Goal: Find specific fact: Find specific fact

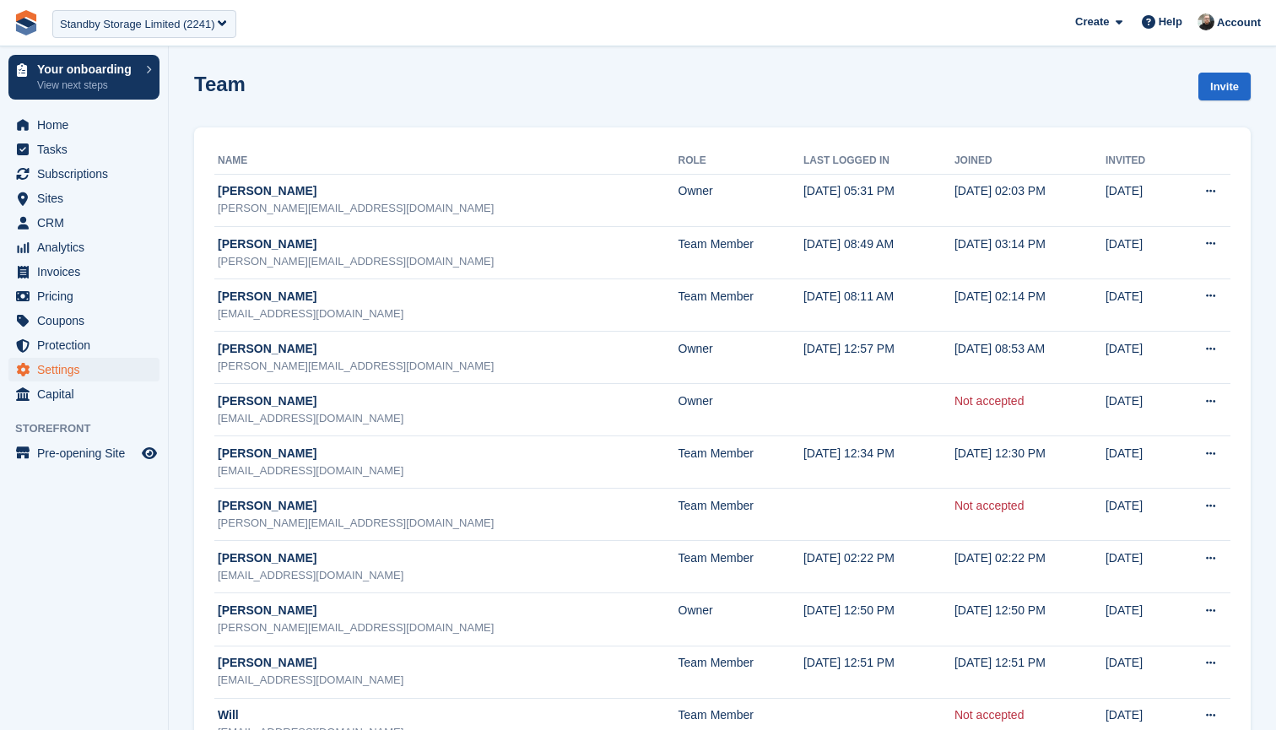
click at [186, 20] on div "Standby Storage Limited (2241)" at bounding box center [137, 24] width 155 height 17
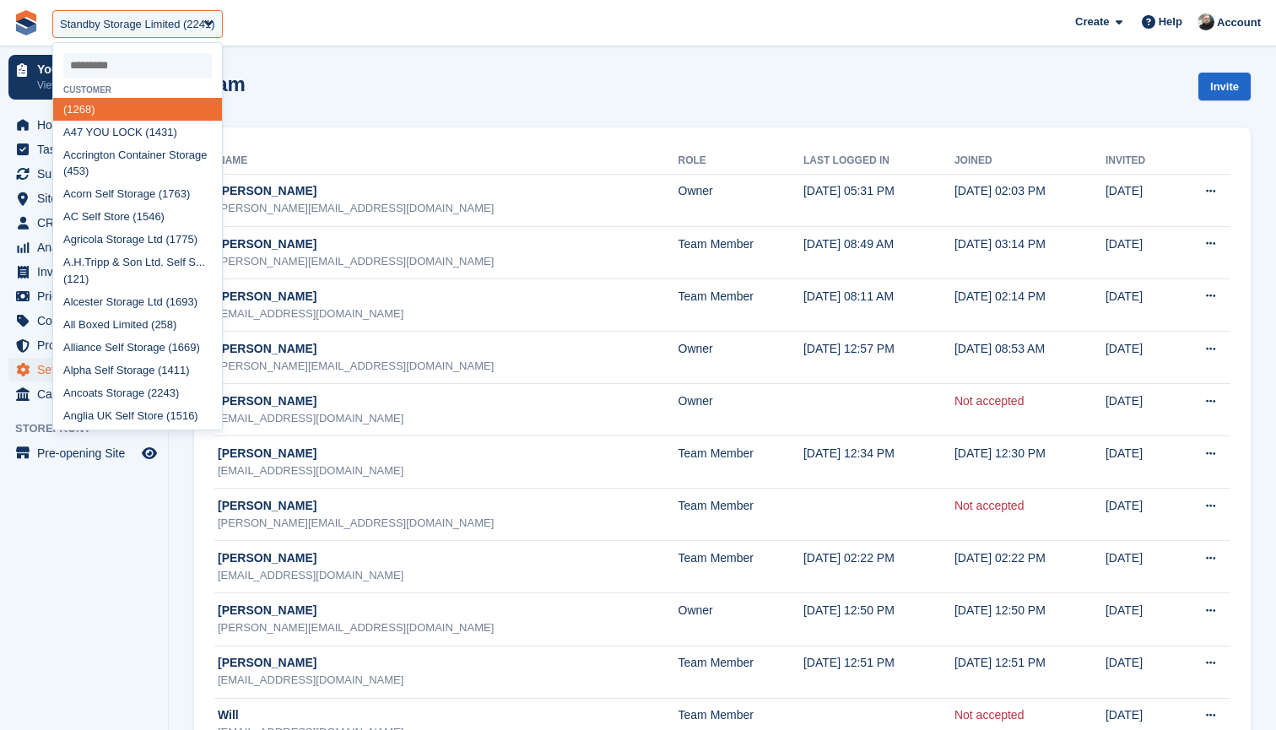
click at [149, 67] on input "select-one" at bounding box center [137, 65] width 149 height 25
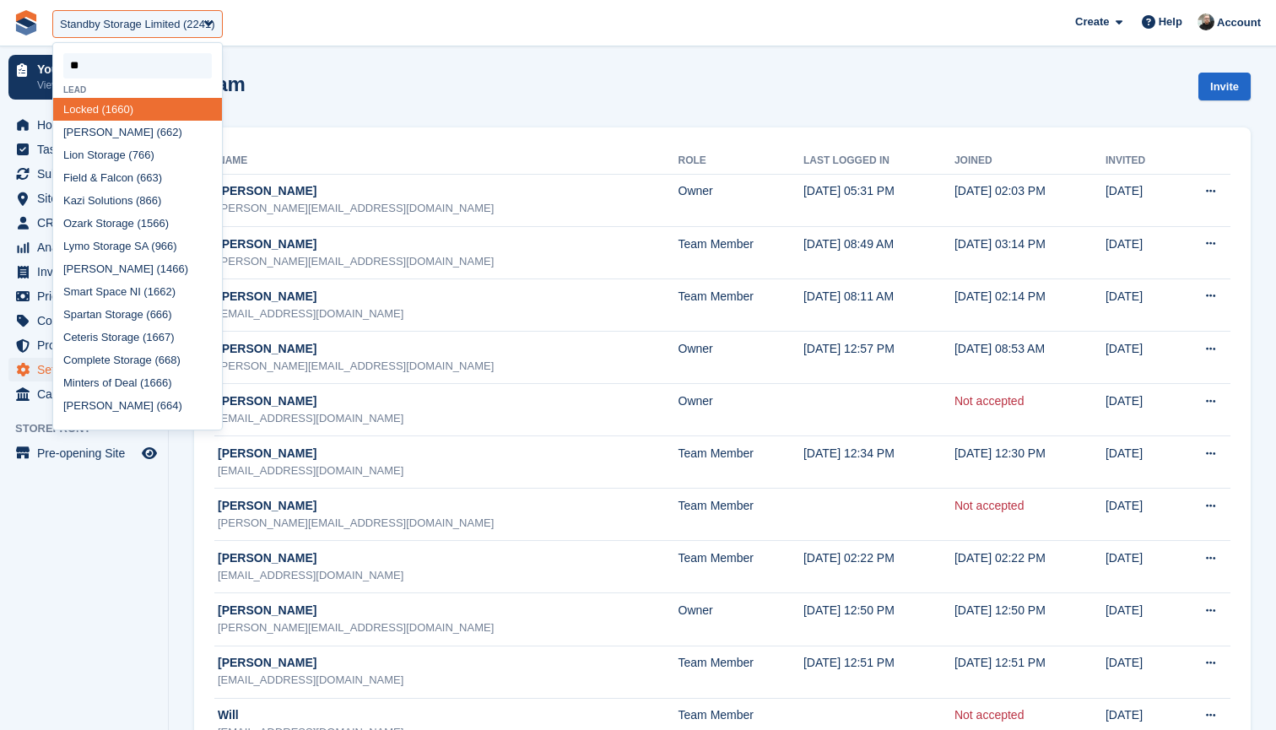
type input "***"
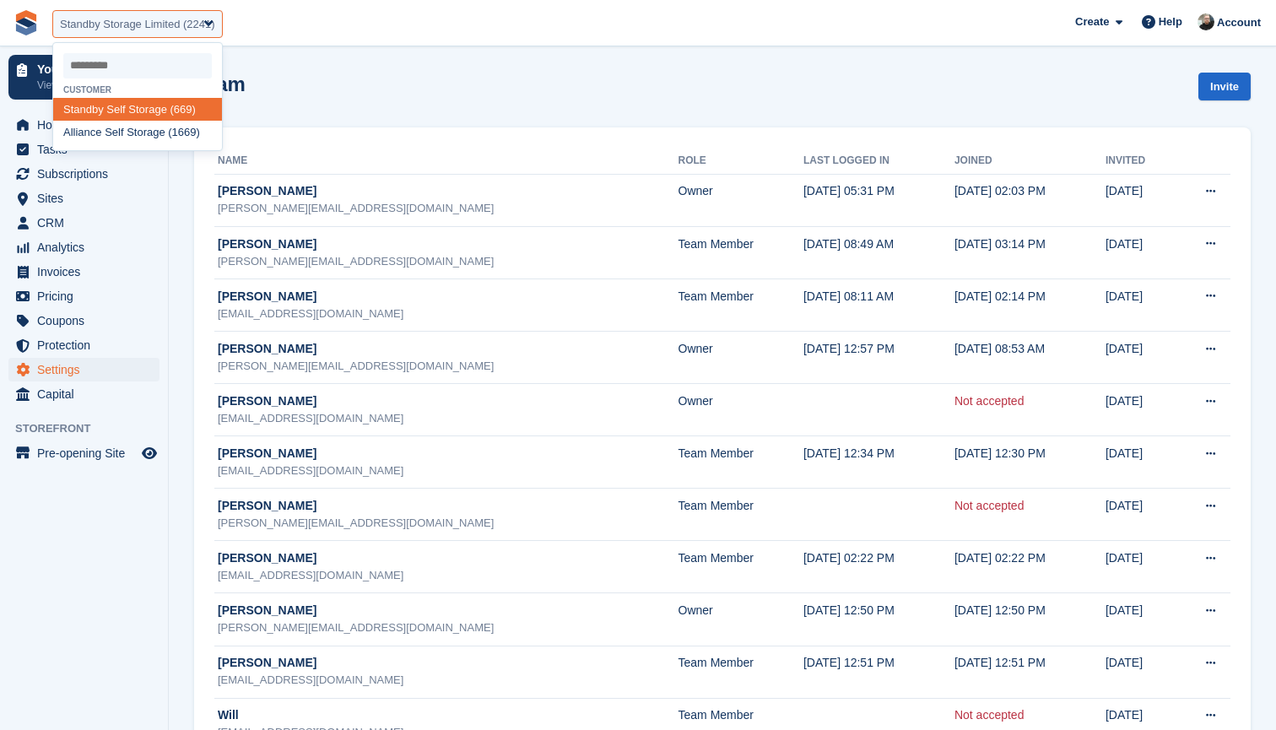
select select "***"
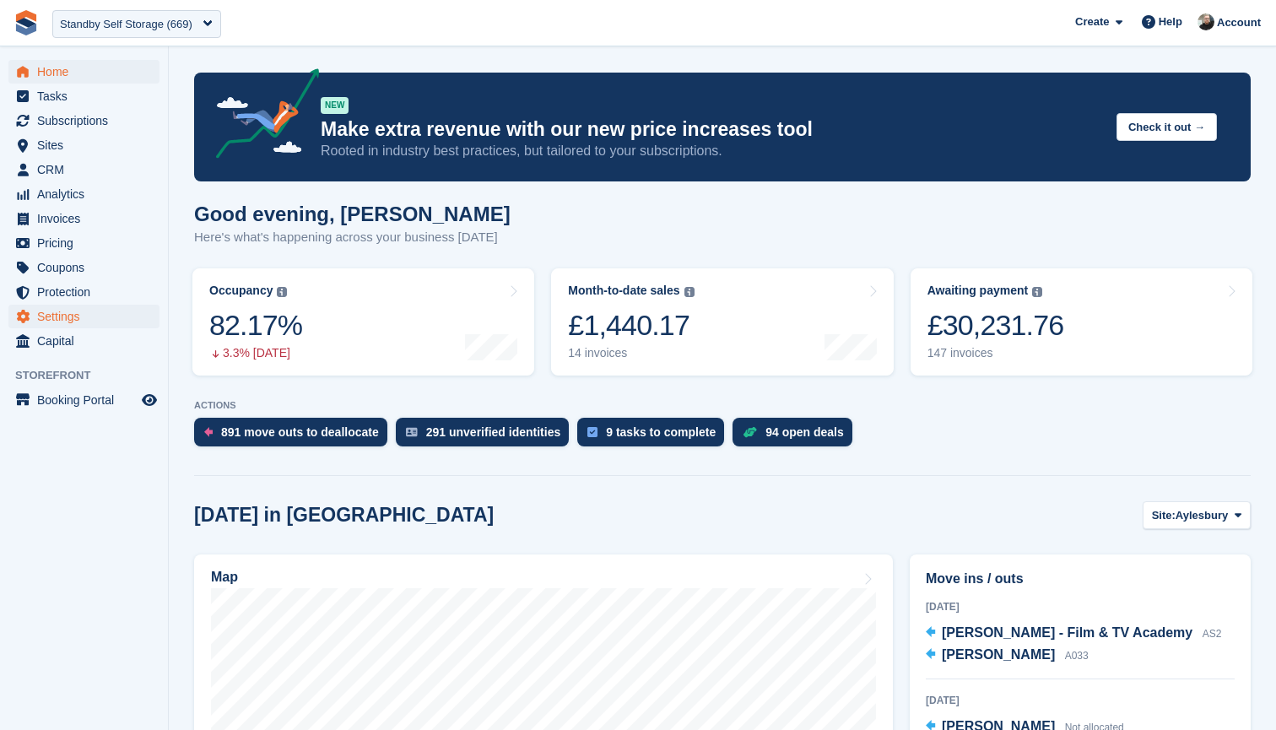
click at [59, 317] on span "Settings" at bounding box center [87, 317] width 101 height 24
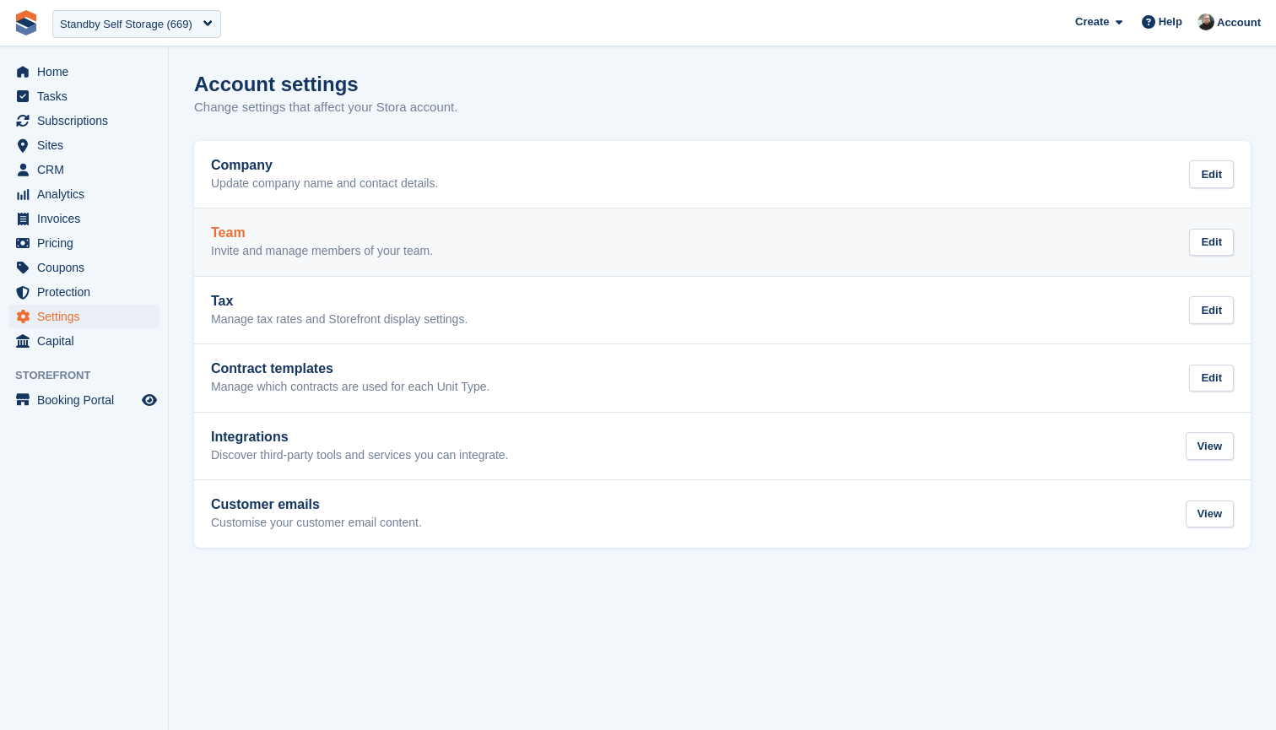
click at [332, 236] on h2 "Team" at bounding box center [322, 232] width 222 height 15
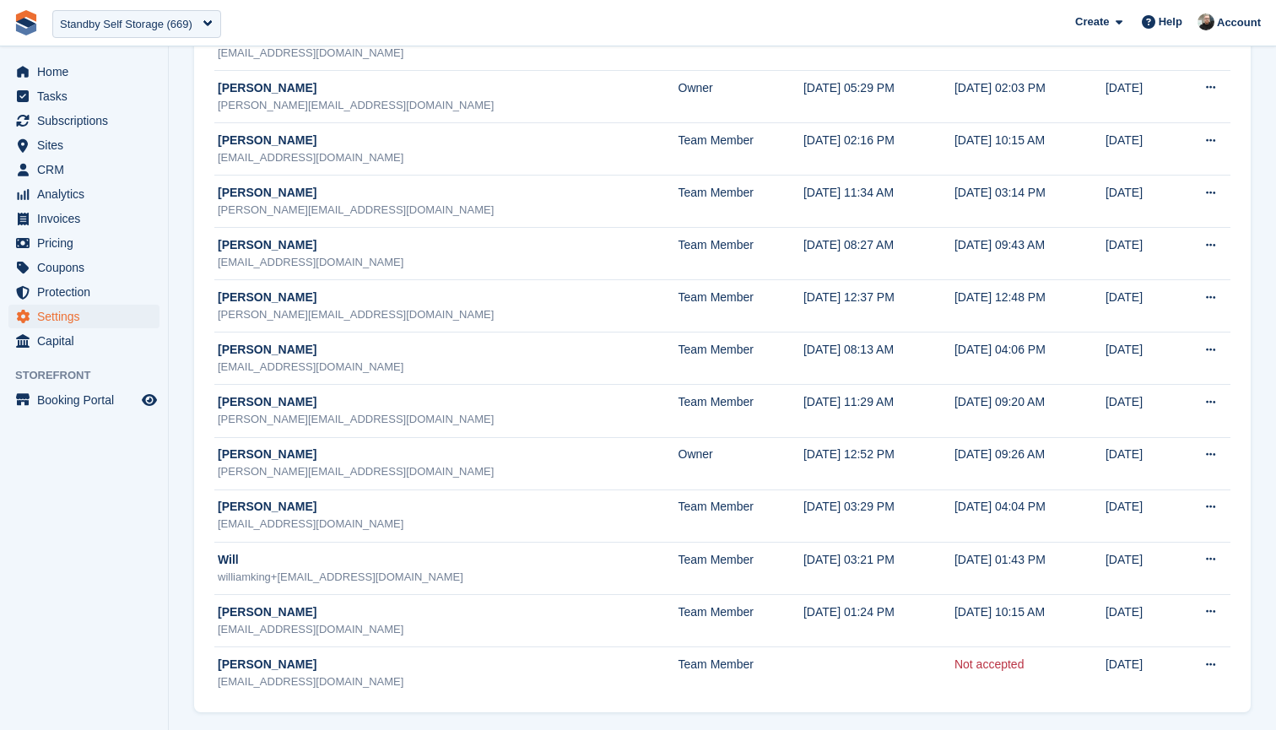
scroll to position [210, 0]
drag, startPoint x: 203, startPoint y: 144, endPoint x: 1235, endPoint y: 659, distance: 1152.9
click at [1235, 659] on div "Name Role Last logged in Joined Invited Michael Walker michael+old@standbyselfs…" at bounding box center [722, 314] width 1057 height 794
copy div
click at [127, 17] on div "Standby Self Storage (669)" at bounding box center [126, 24] width 133 height 17
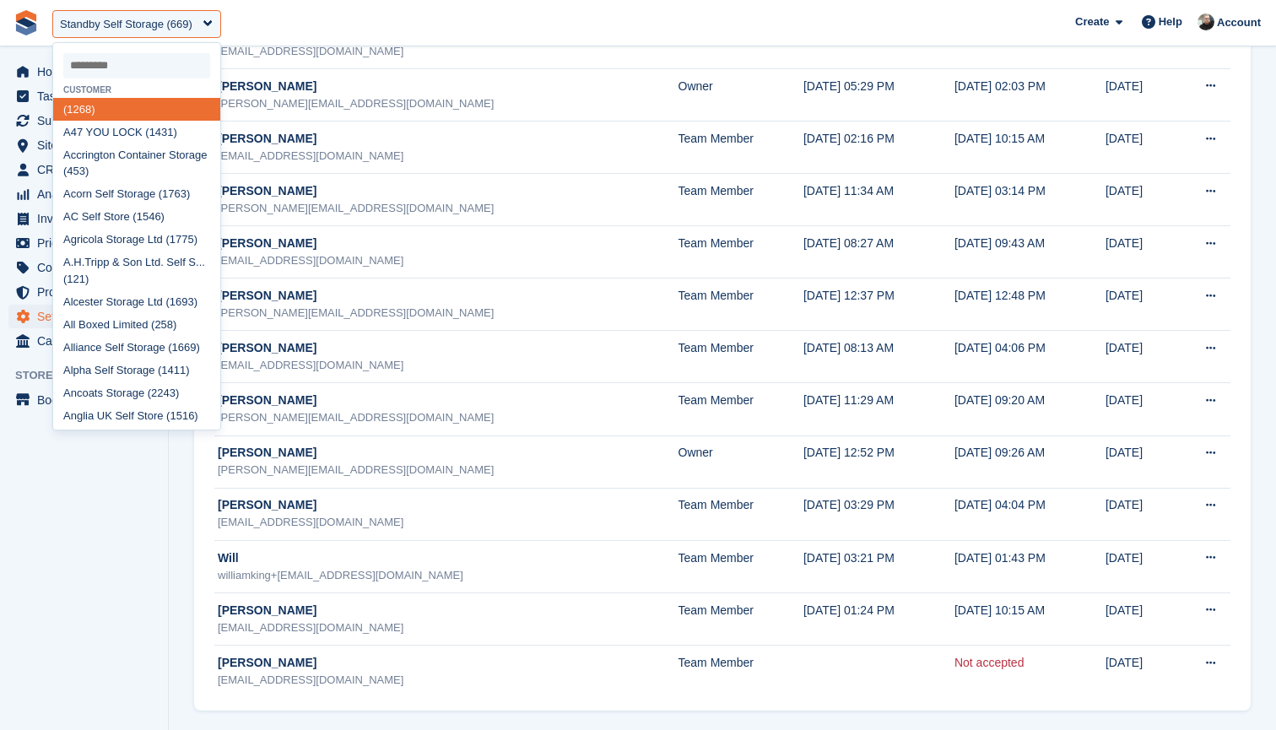
click at [130, 62] on input "select-one" at bounding box center [136, 65] width 147 height 25
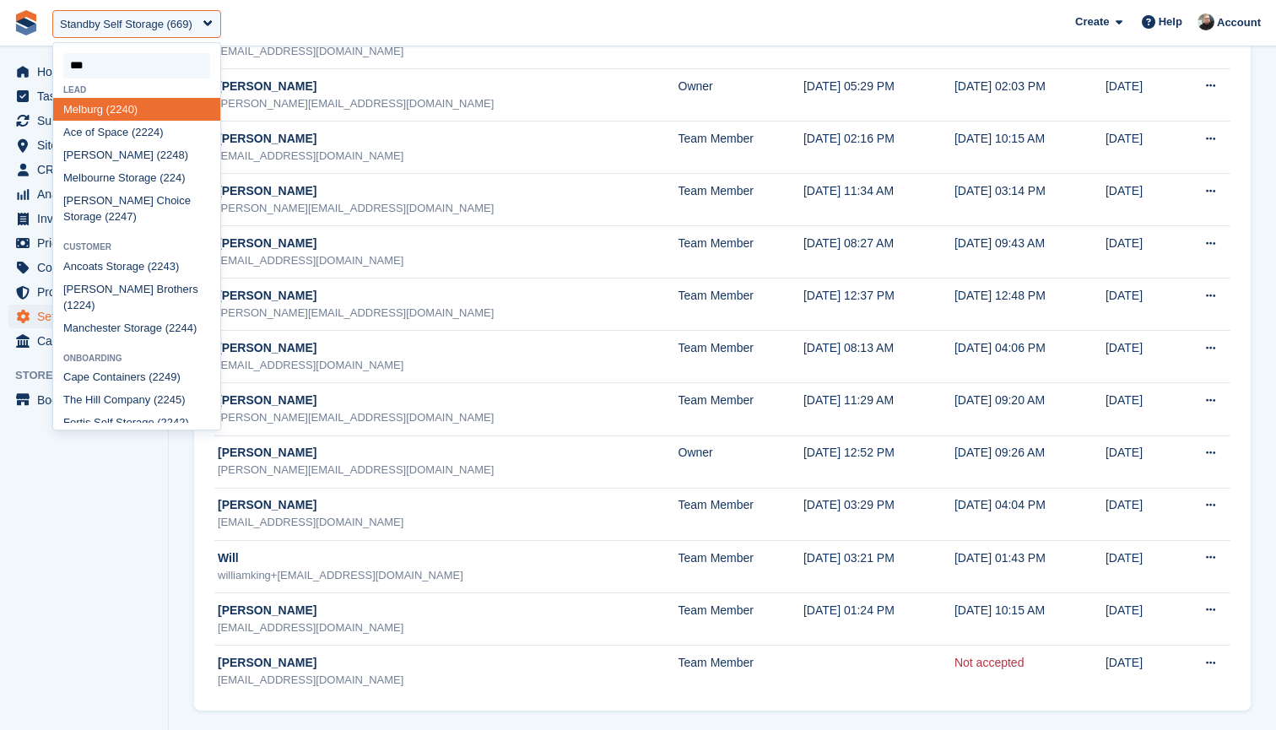
type input "****"
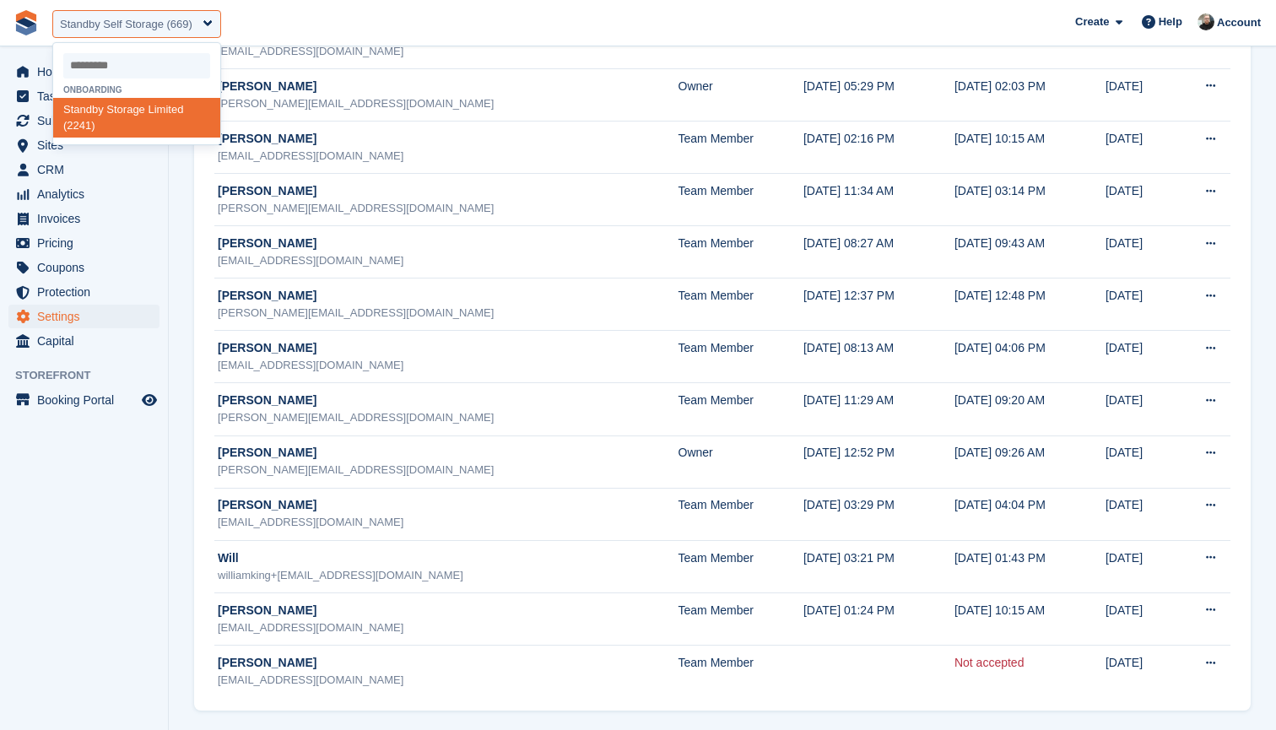
select select "****"
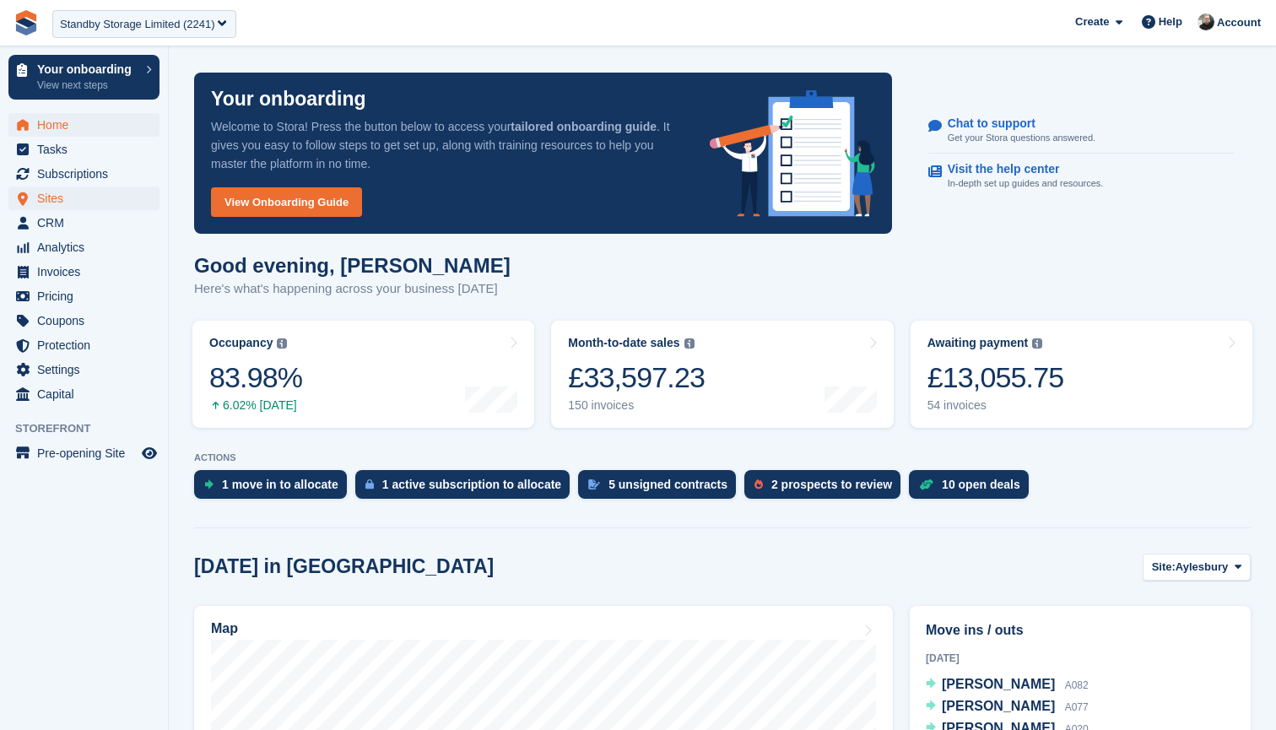
click at [67, 203] on span "Sites" at bounding box center [87, 199] width 101 height 24
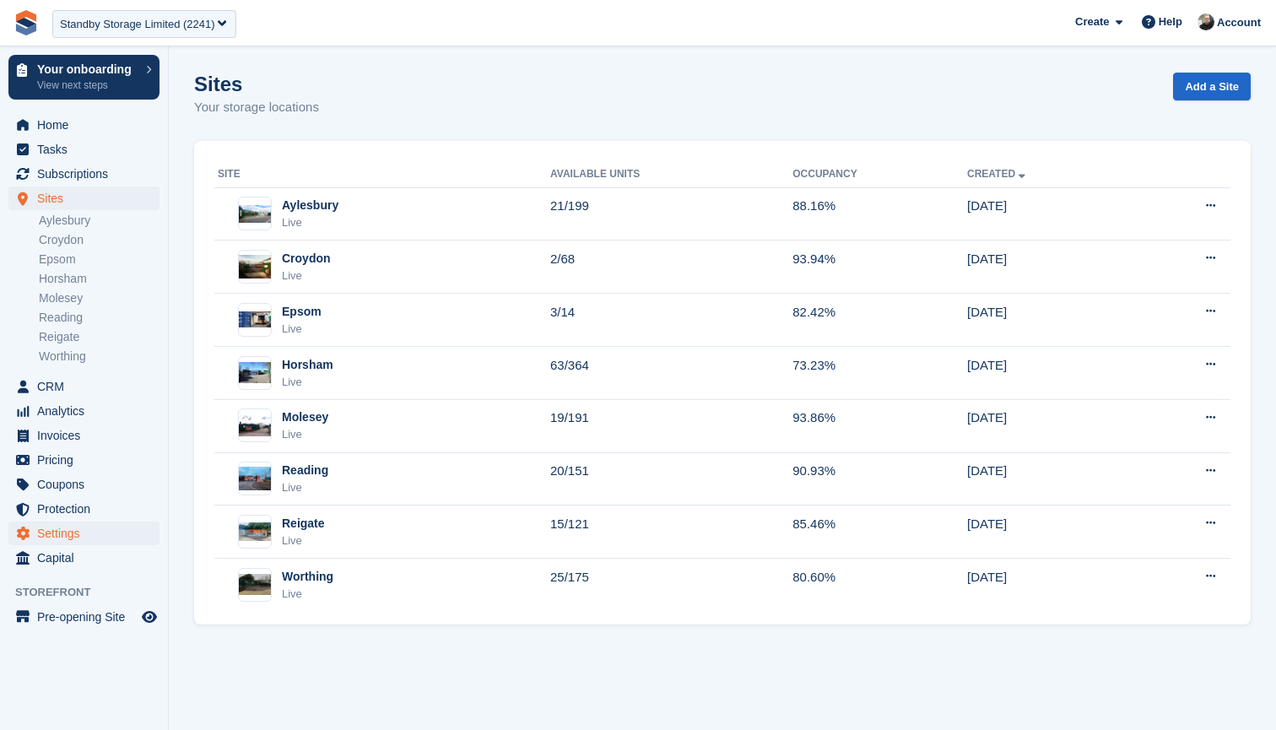
click at [61, 536] on span "Settings" at bounding box center [87, 534] width 101 height 24
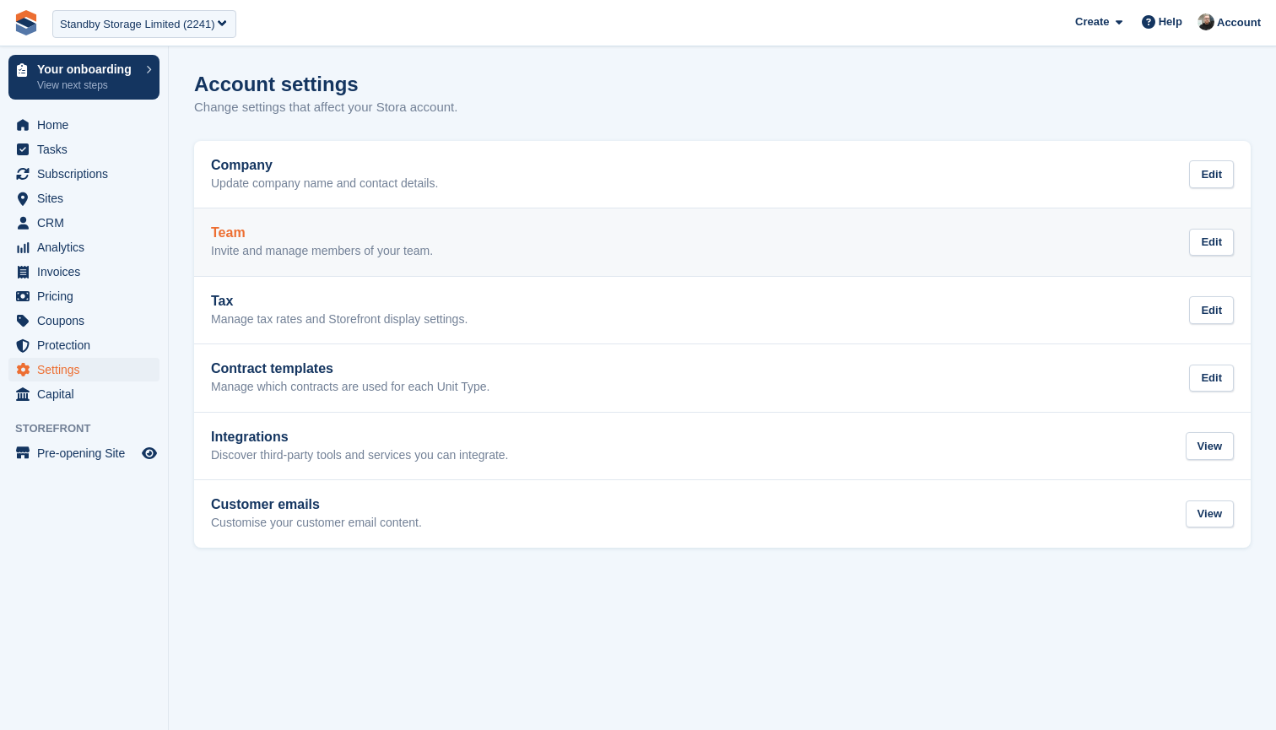
click at [358, 225] on h2 "Team" at bounding box center [322, 232] width 222 height 15
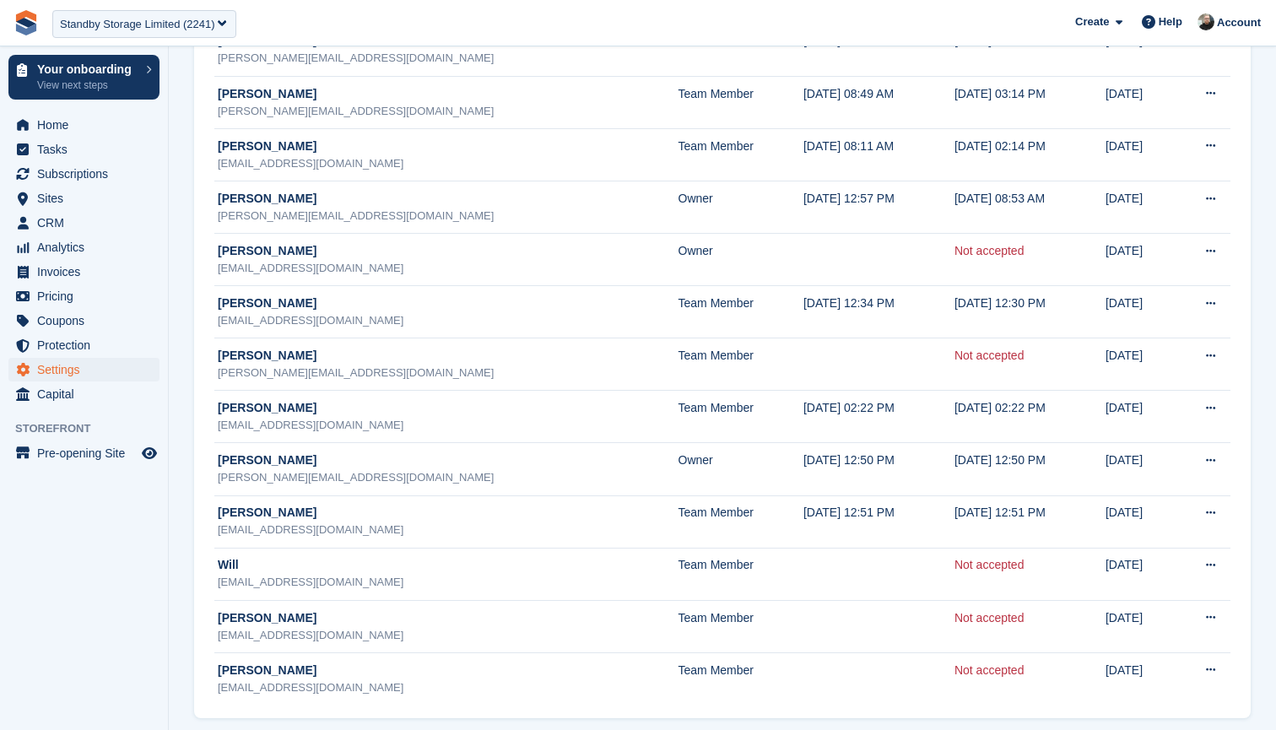
scroll to position [158, 0]
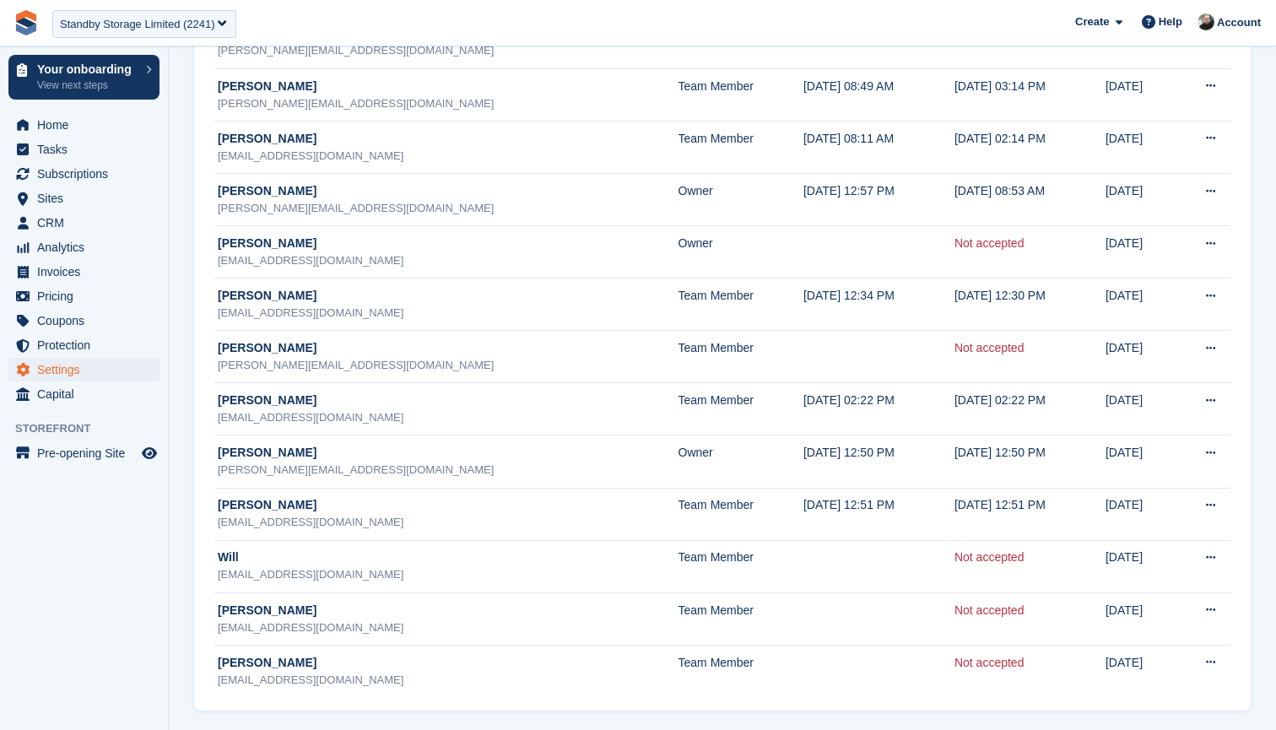
drag, startPoint x: 214, startPoint y: 183, endPoint x: 1241, endPoint y: 679, distance: 1140.1
click at [1241, 679] on div "Name Role Last logged in Joined Invited Aaron Winter aaron@standbyselfstorage.c…" at bounding box center [722, 340] width 1057 height 741
copy table "Name Role Last logged in Joined Invited"
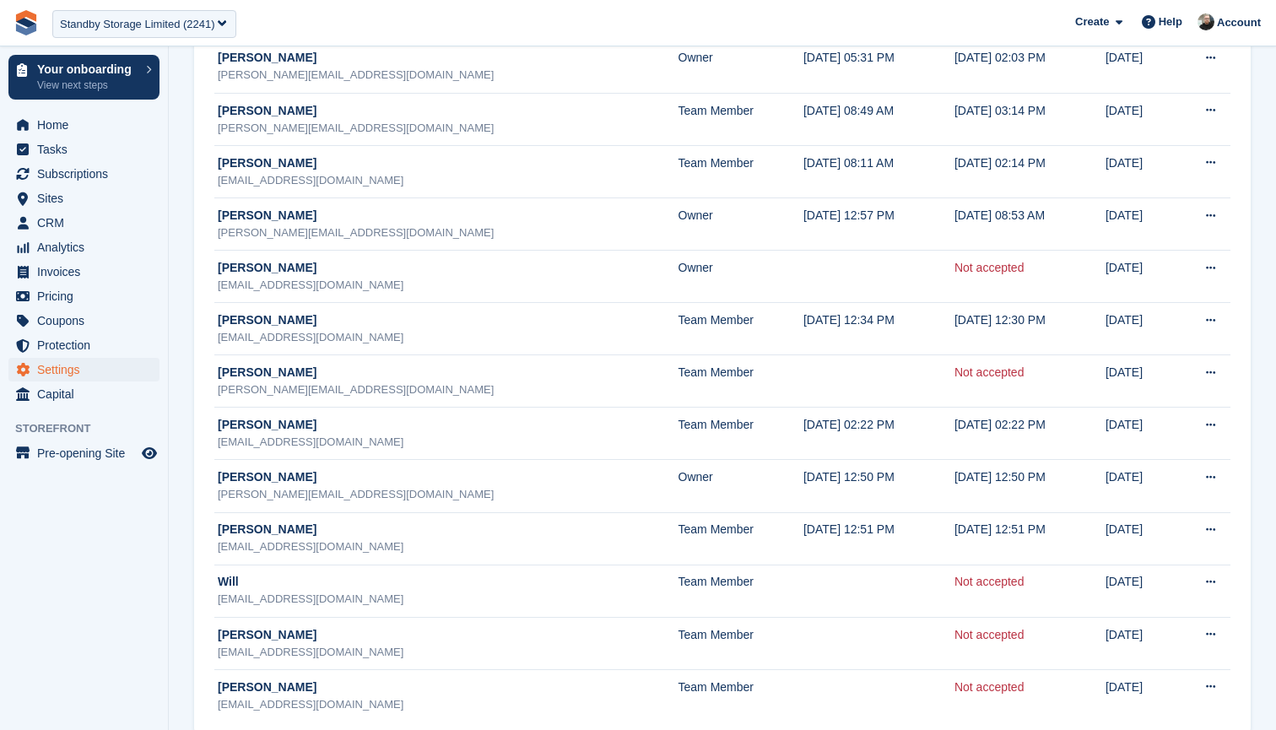
click at [346, 21] on span "**********" at bounding box center [638, 23] width 1276 height 46
click at [163, 26] on div "Standby Storage Limited (2241)" at bounding box center [137, 24] width 155 height 17
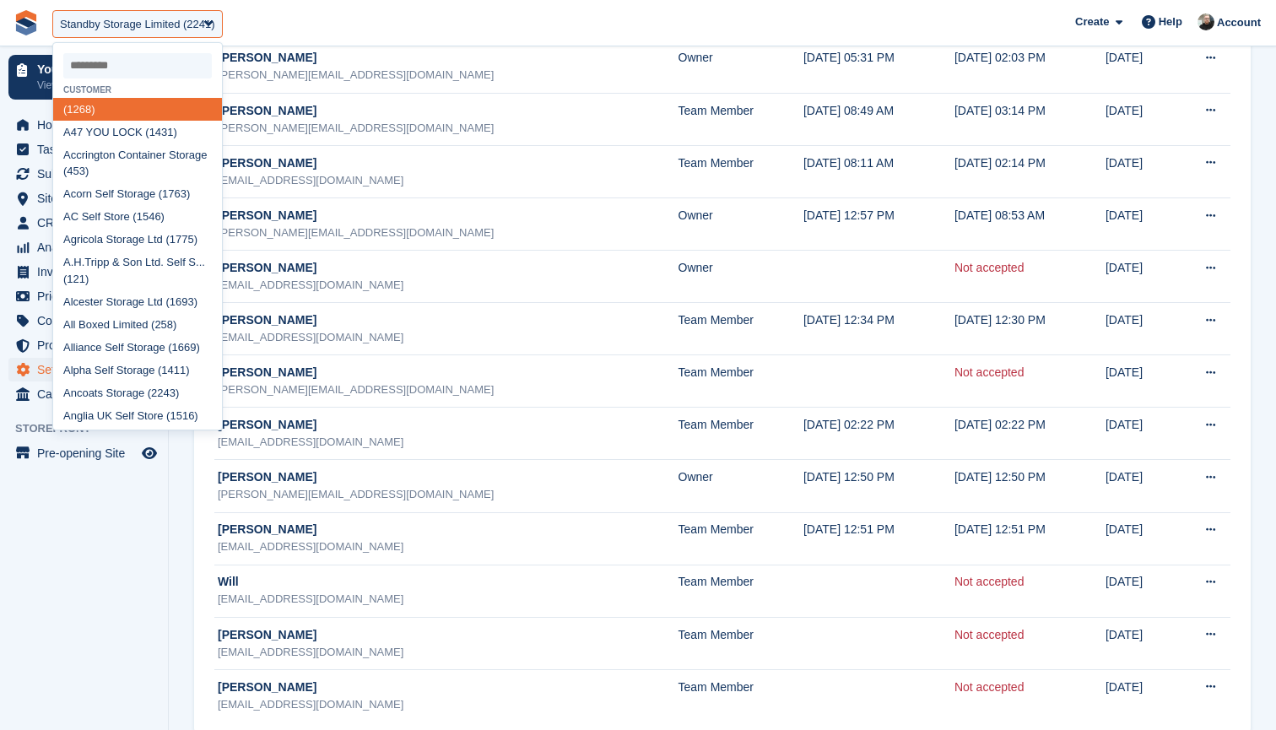
click at [158, 66] on input "select-one" at bounding box center [137, 65] width 149 height 25
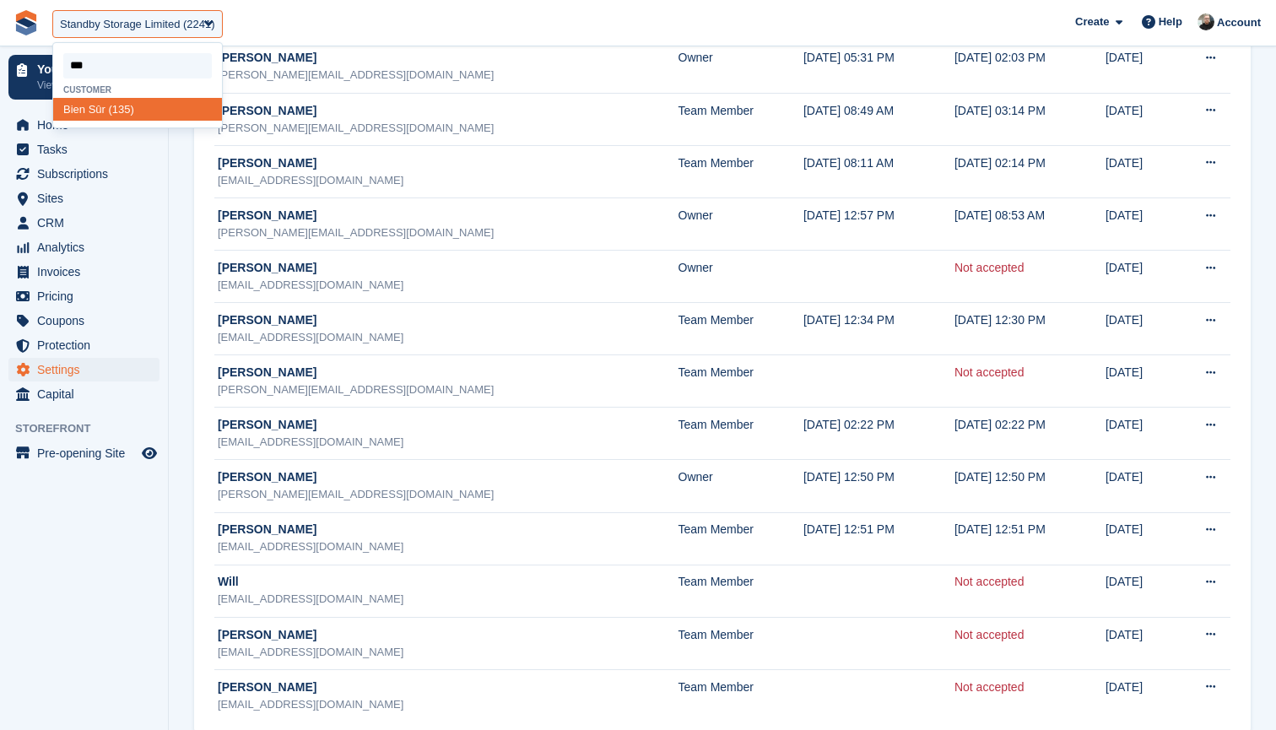
type input "****"
click at [85, 109] on div "Bien Sûr (135)" at bounding box center [137, 109] width 169 height 23
select select "***"
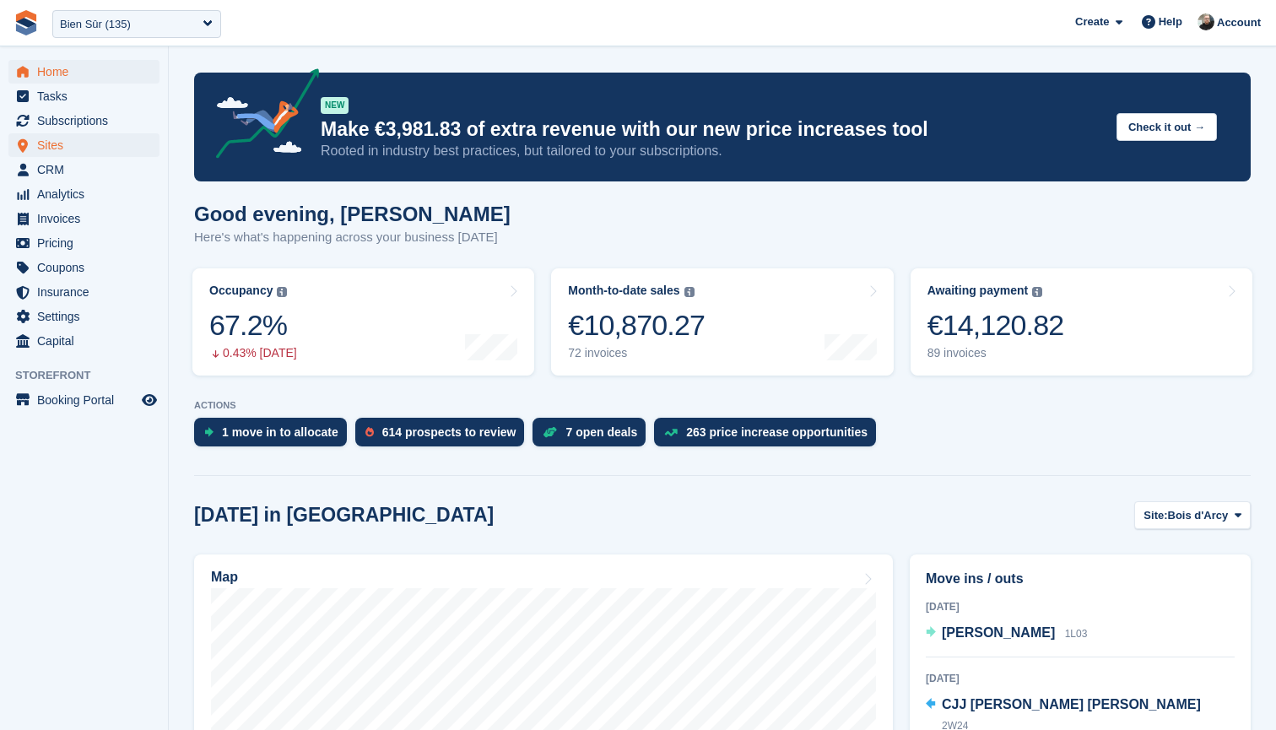
click at [75, 140] on span "Sites" at bounding box center [87, 145] width 101 height 24
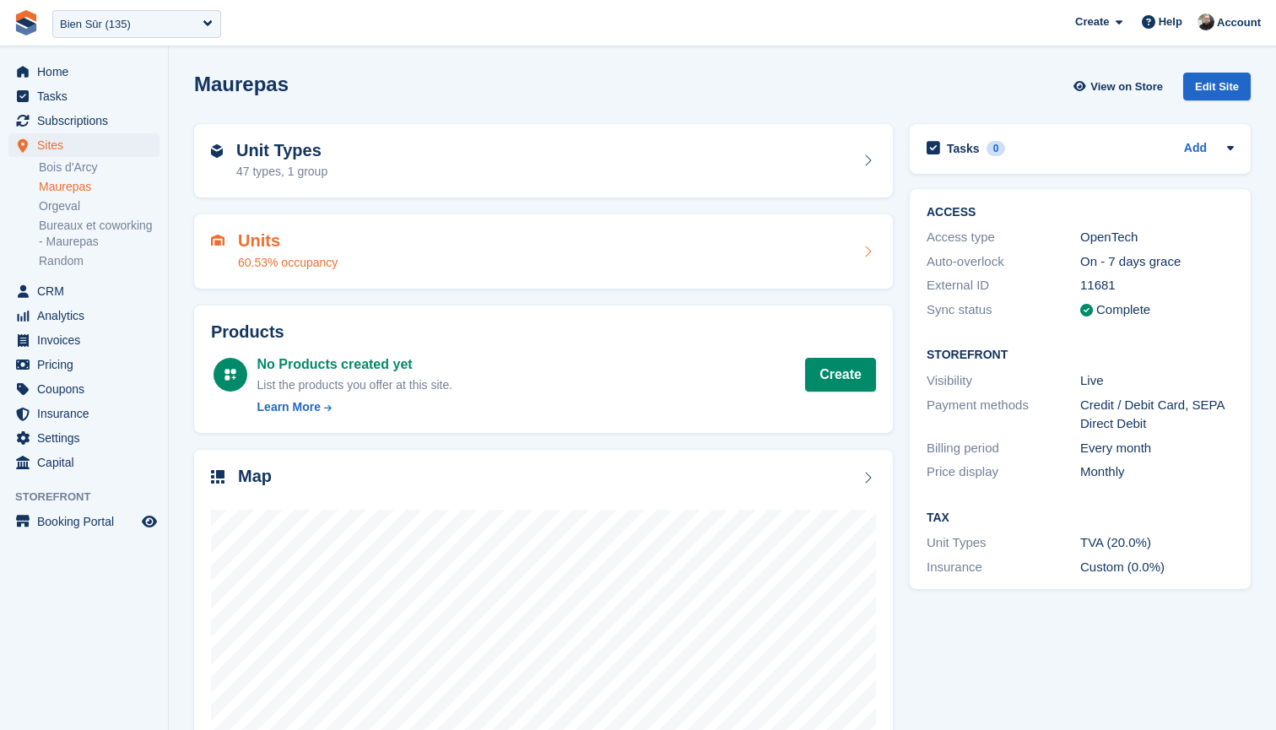
click at [453, 248] on div "Units 60.53% occupancy" at bounding box center [543, 251] width 665 height 41
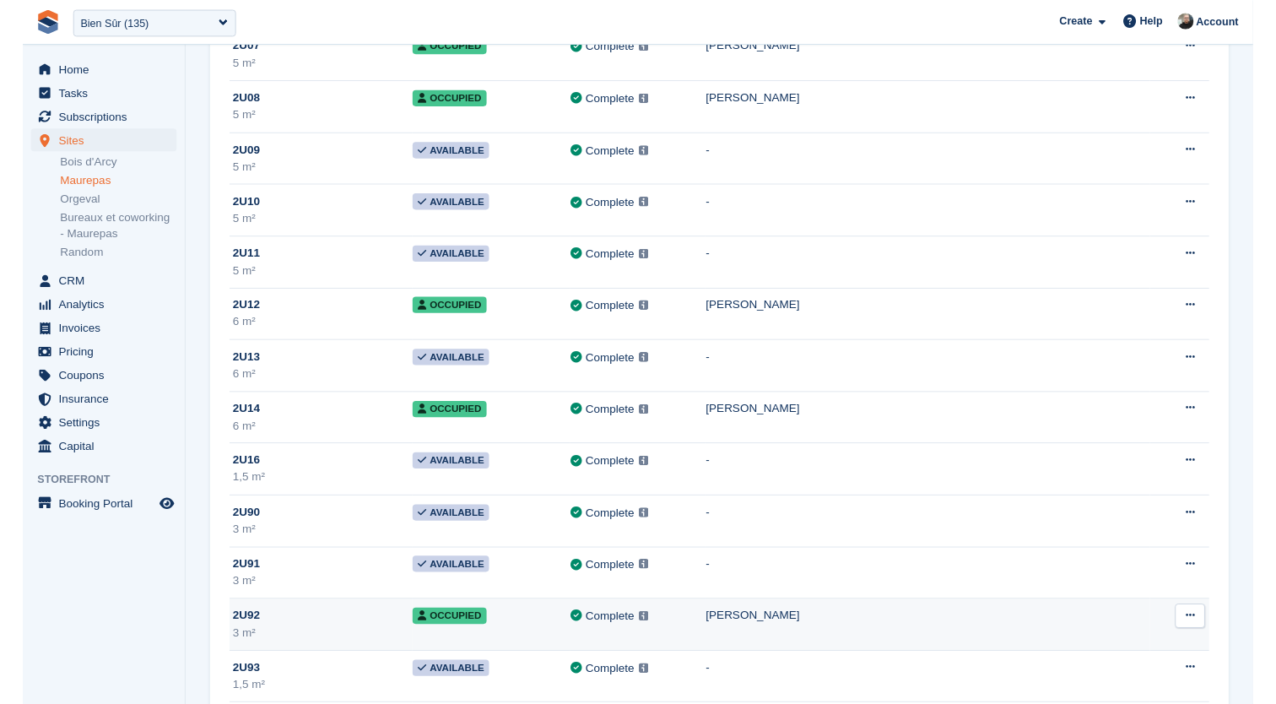
scroll to position [14778, 0]
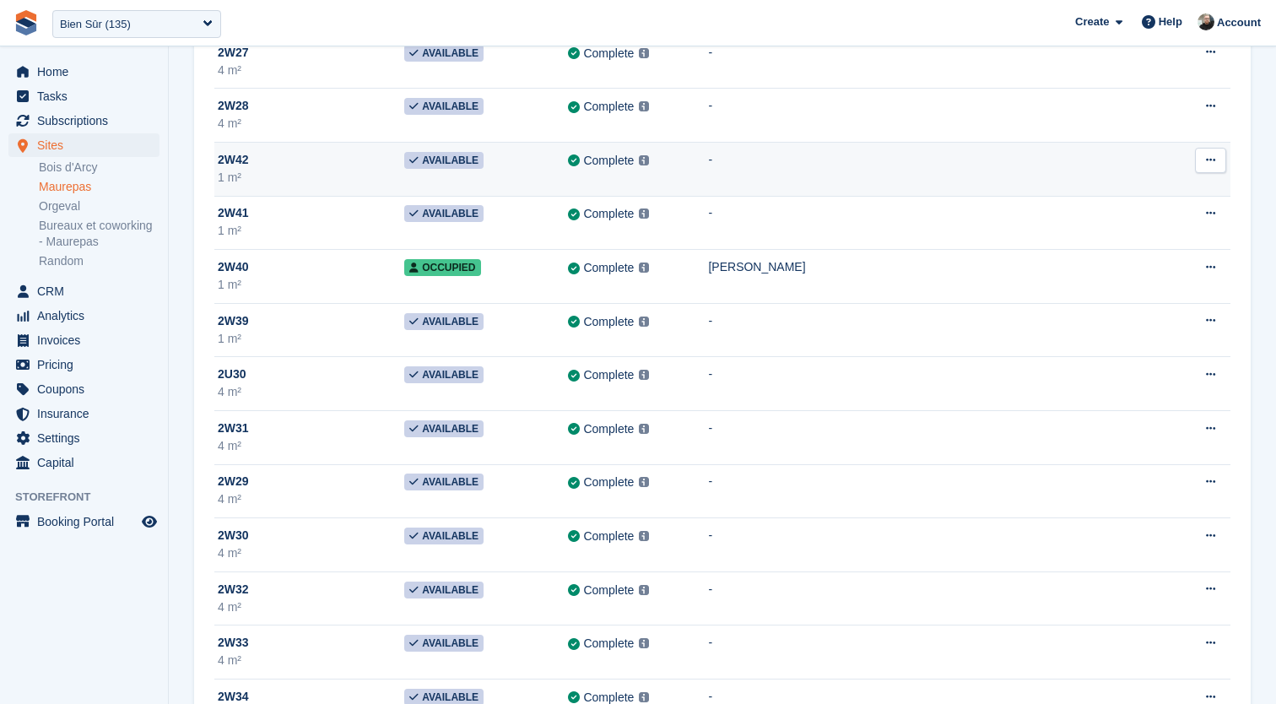
scroll to position [24884, 0]
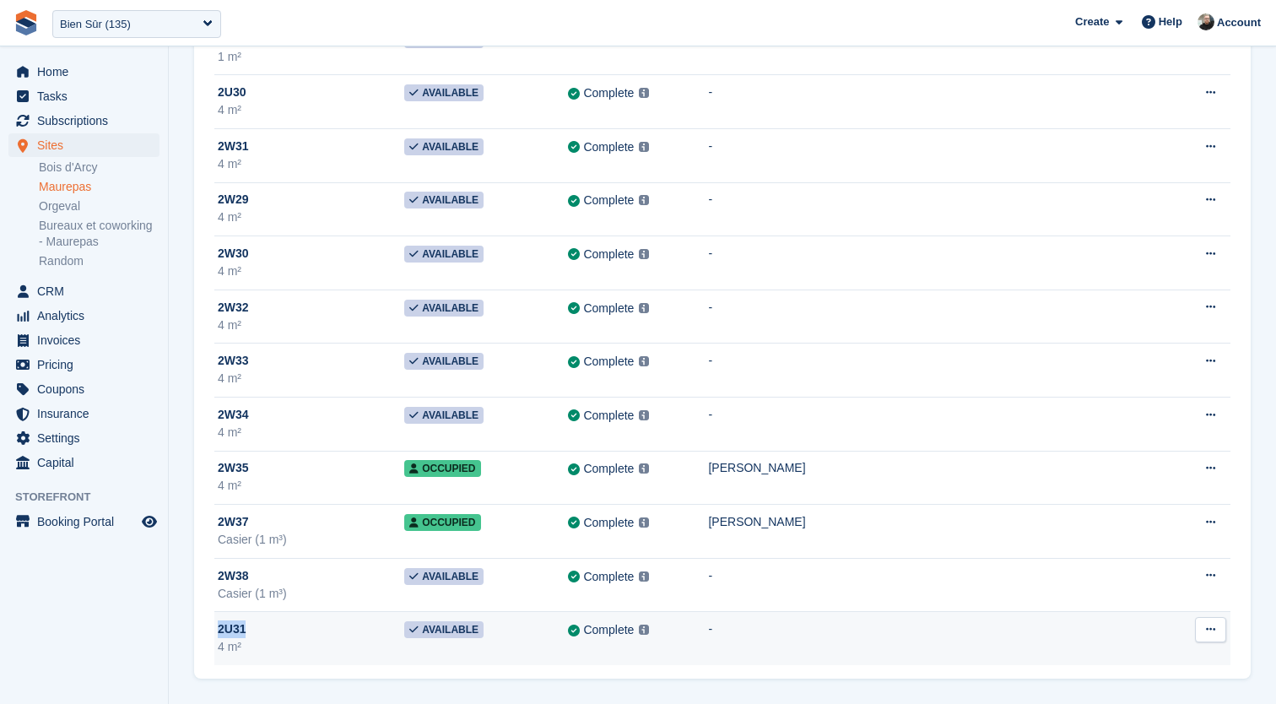
click at [301, 636] on div "2U31" at bounding box center [311, 629] width 187 height 18
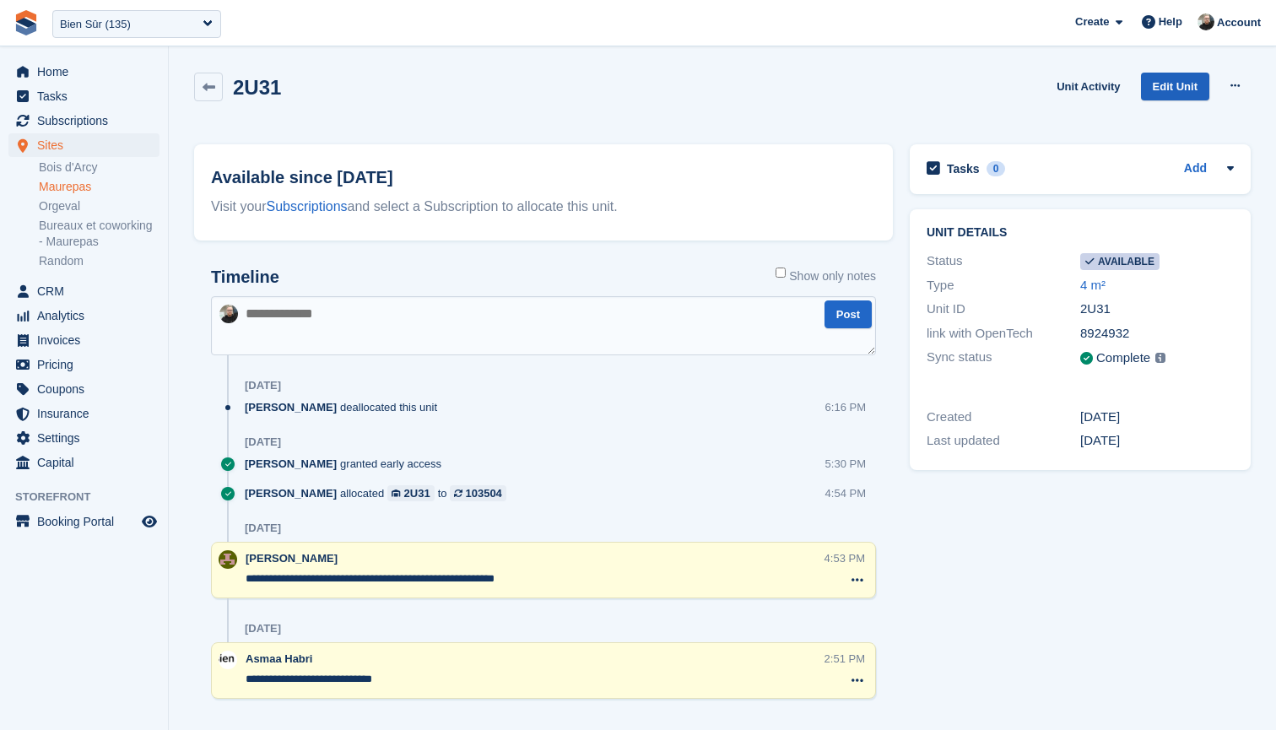
click at [1174, 84] on link "Edit Unit" at bounding box center [1175, 87] width 68 height 28
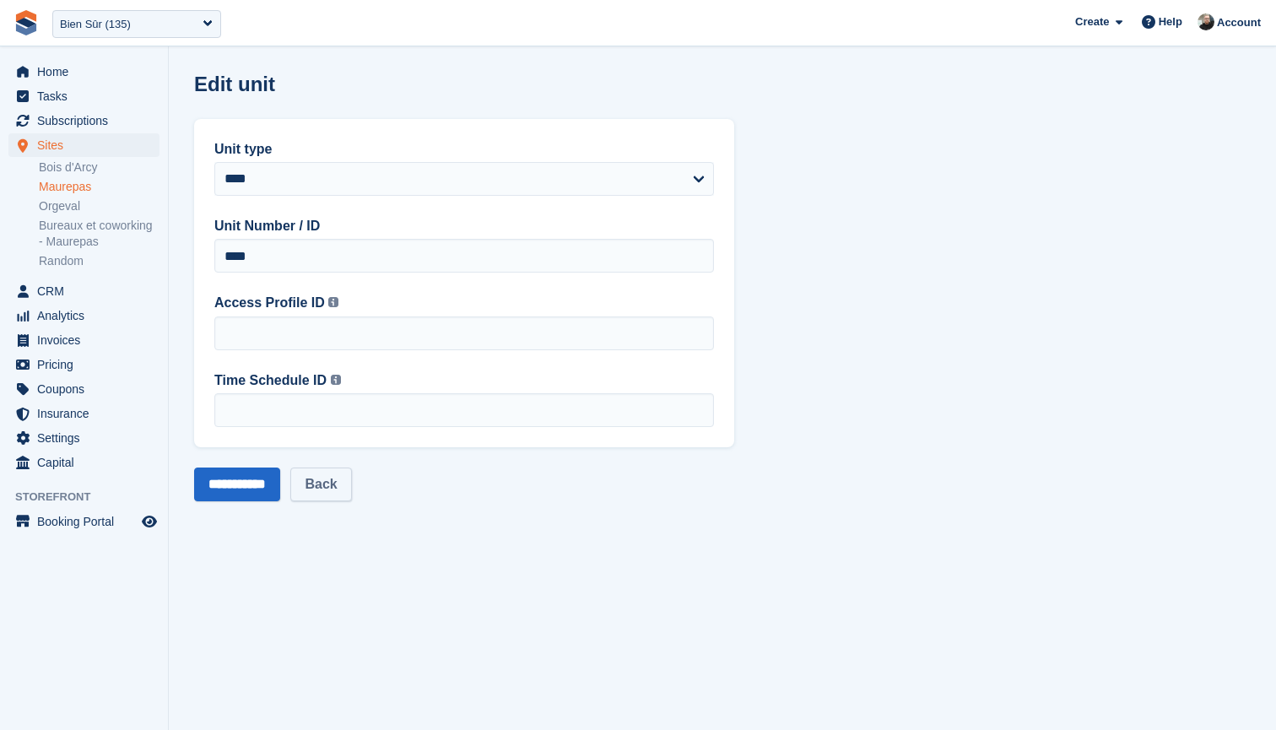
click at [344, 479] on link "Back" at bounding box center [320, 485] width 61 height 34
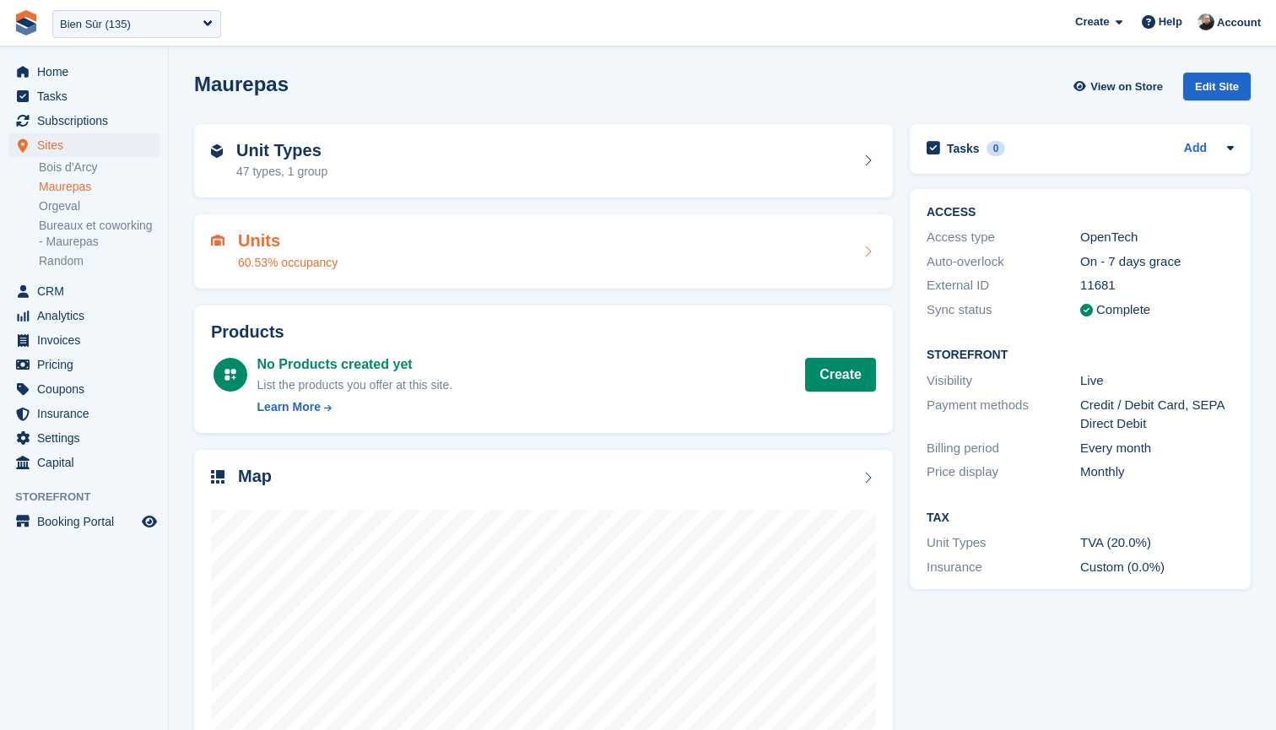
click at [287, 246] on h2 "Units" at bounding box center [288, 240] width 100 height 19
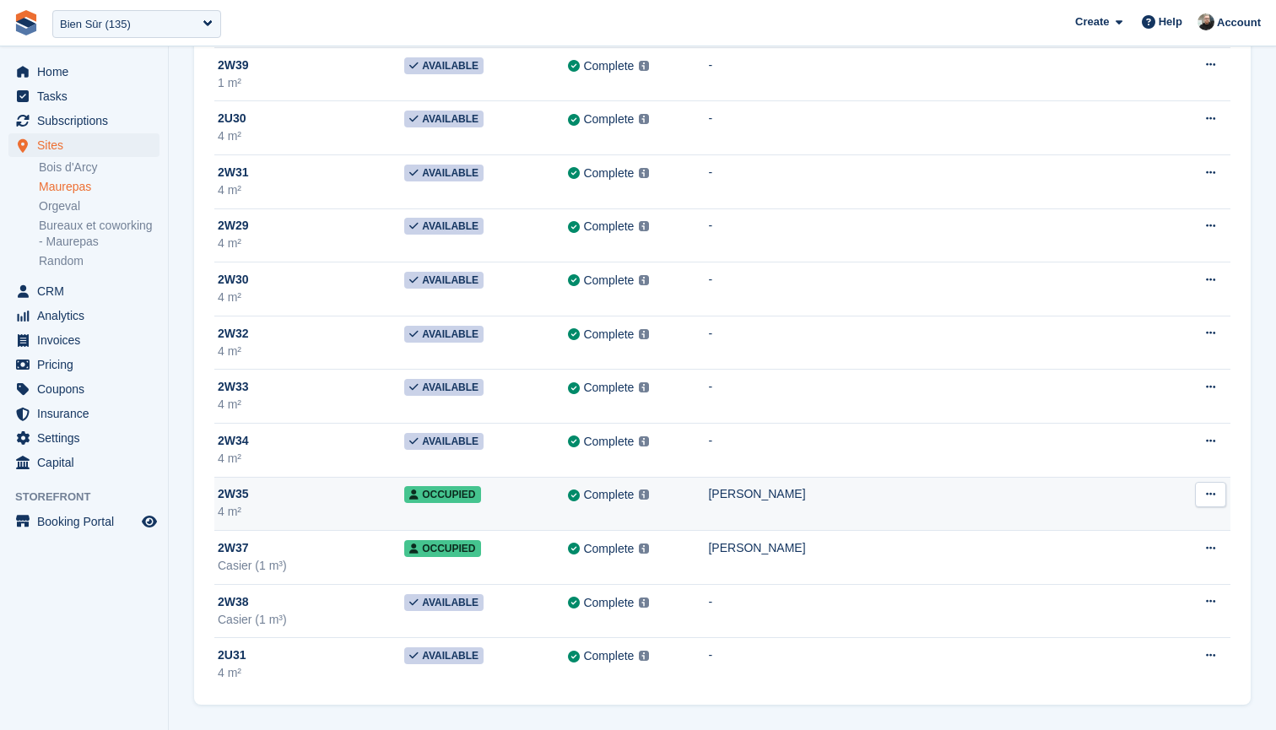
scroll to position [24858, 0]
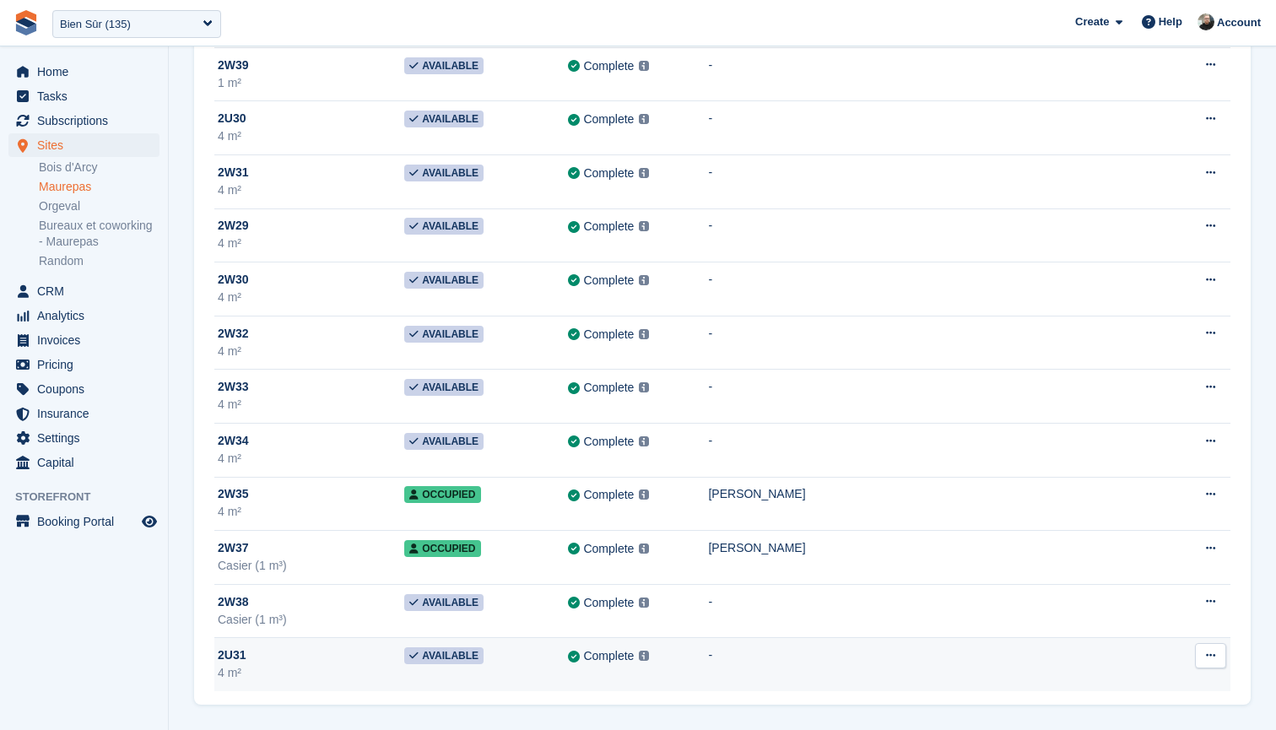
click at [312, 661] on div "2U31" at bounding box center [311, 656] width 187 height 18
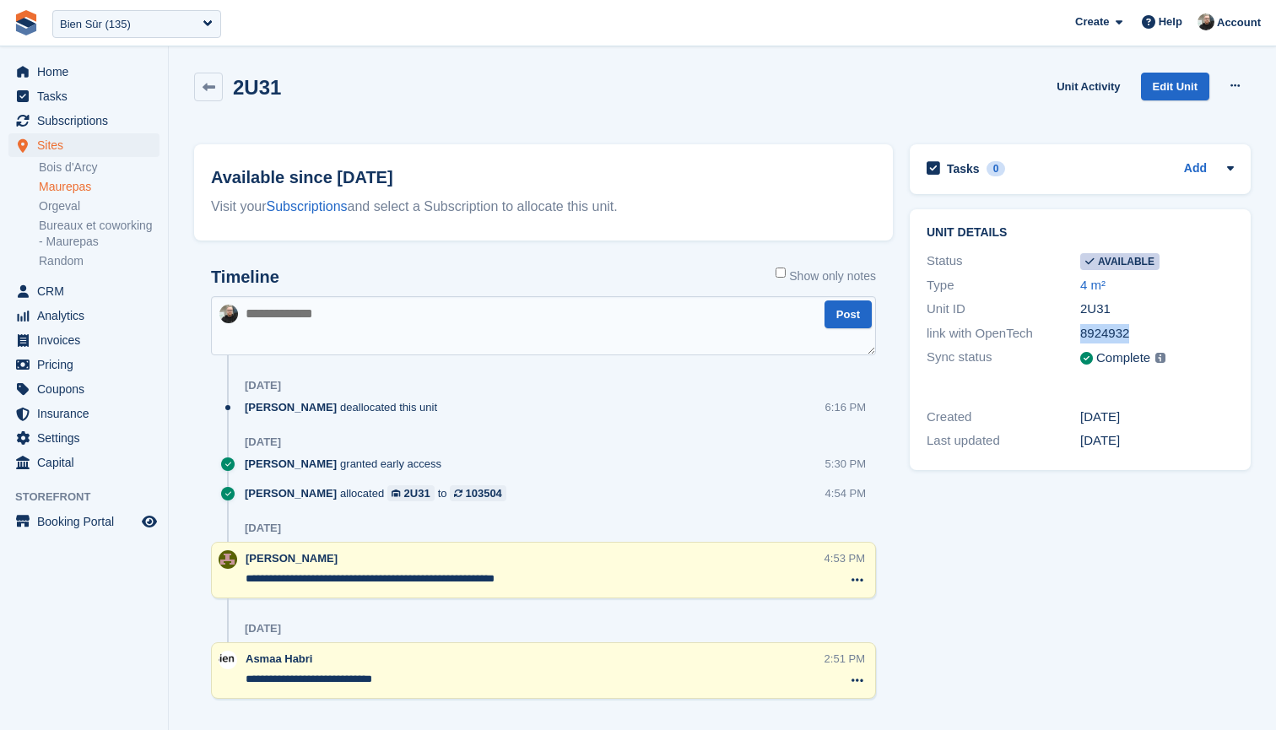
drag, startPoint x: 1136, startPoint y: 331, endPoint x: 1079, endPoint y: 327, distance: 57.6
click at [1079, 327] on div "link with OpenTech 8924932" at bounding box center [1080, 334] width 307 height 24
click at [1140, 328] on div "8924932" at bounding box center [1157, 333] width 154 height 19
drag, startPoint x: 1137, startPoint y: 329, endPoint x: 1082, endPoint y: 329, distance: 54.9
click at [1082, 329] on div "8924932" at bounding box center [1157, 333] width 154 height 19
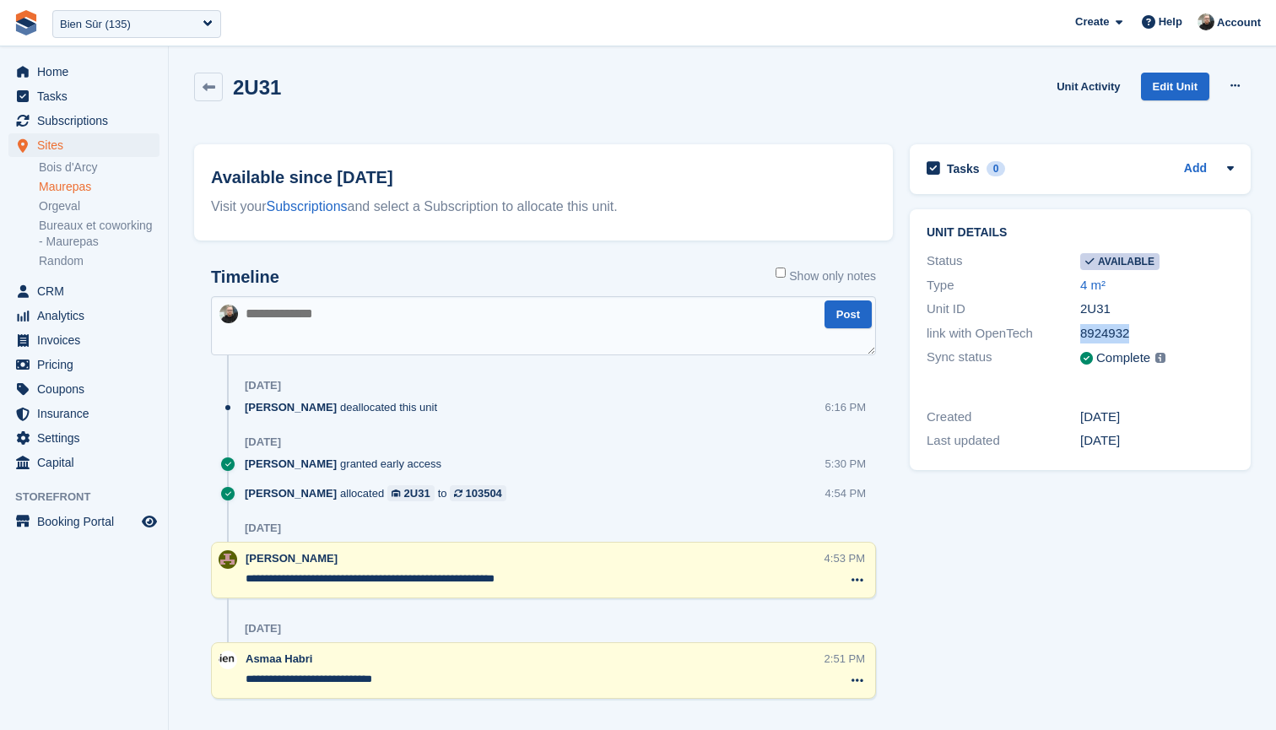
copy div "8924932"
click at [122, 22] on div "Bien Sûr (135)" at bounding box center [95, 24] width 71 height 17
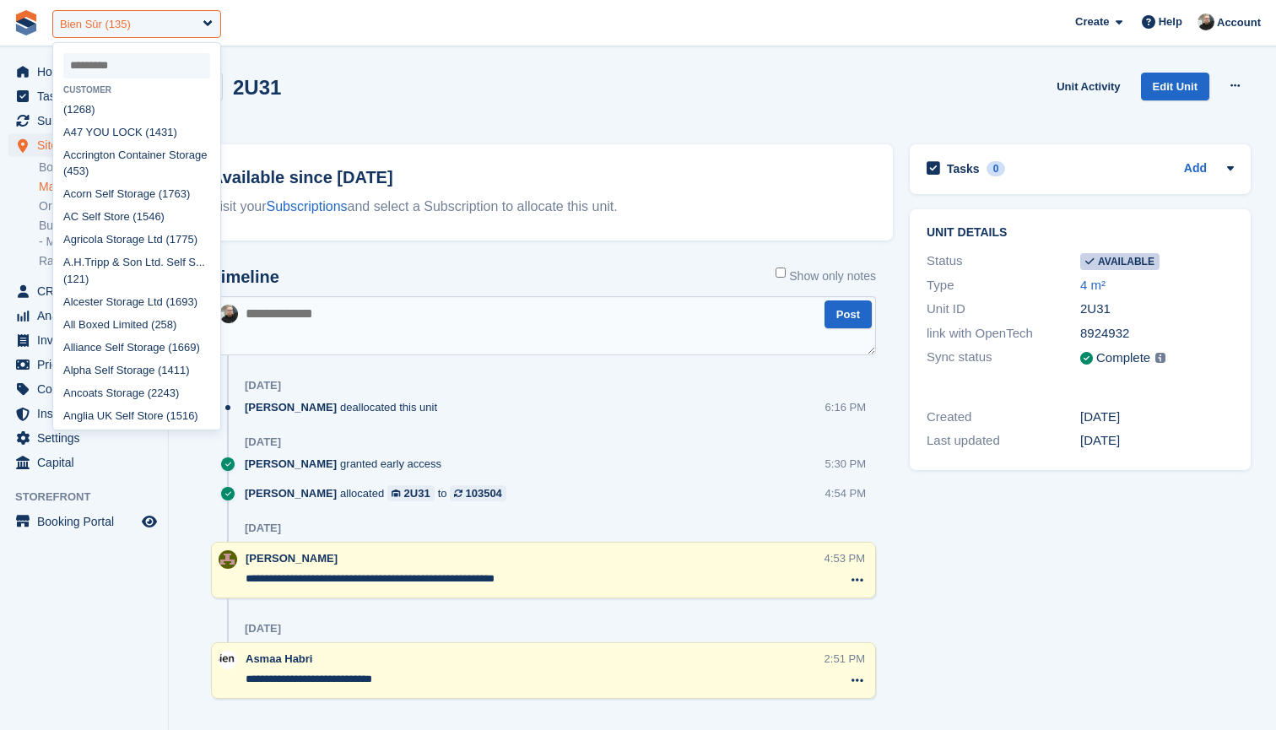
scroll to position [187, 0]
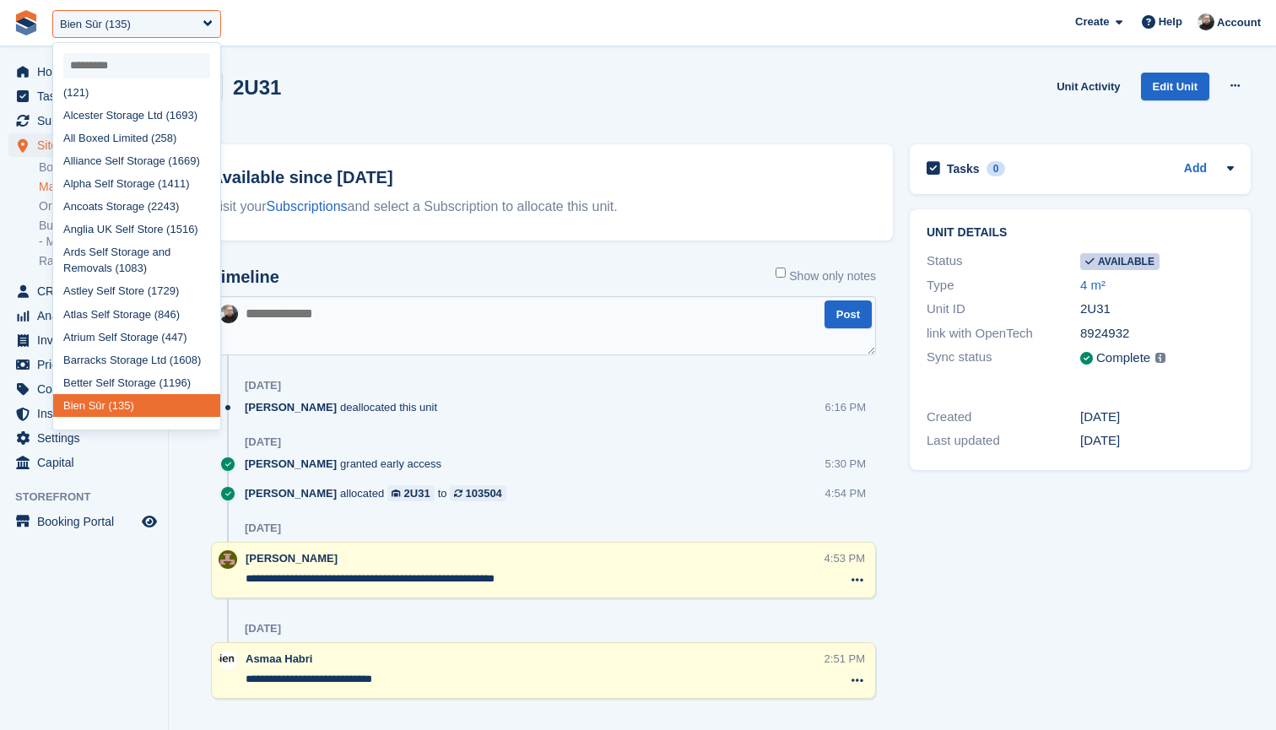
click at [130, 63] on input "select-one" at bounding box center [136, 65] width 147 height 25
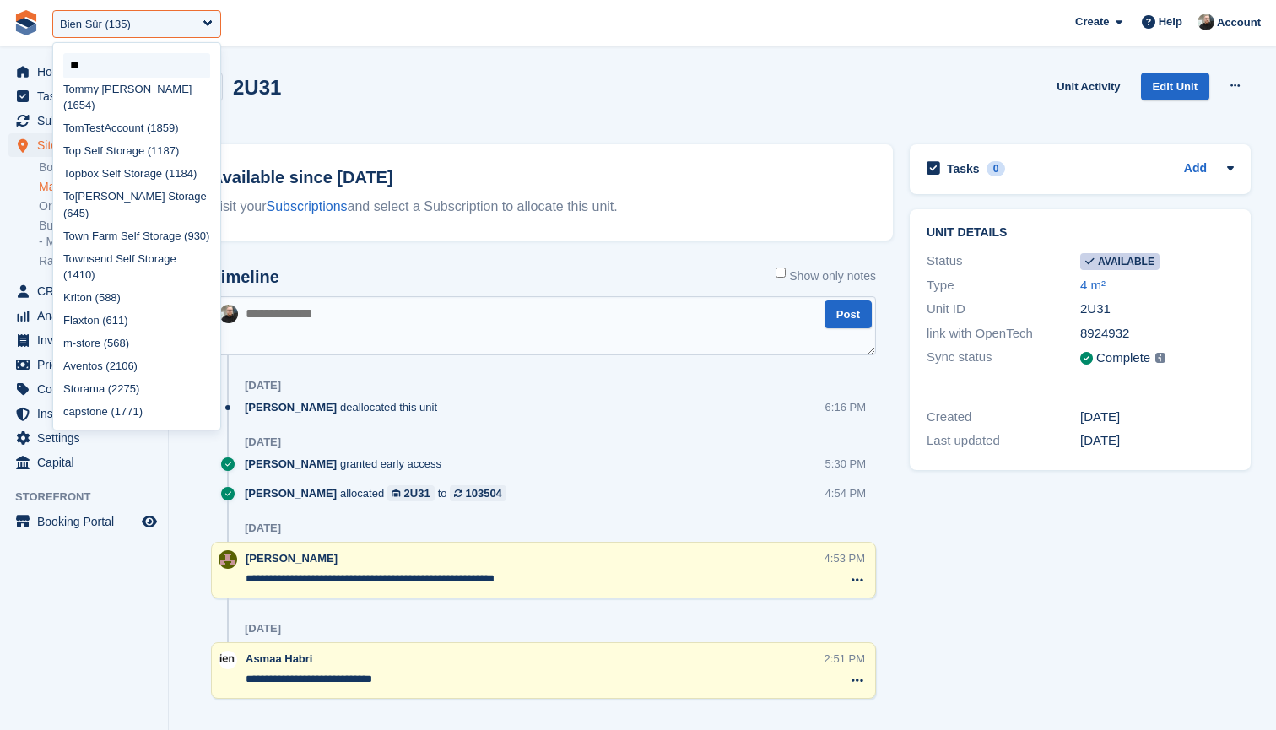
type input "***"
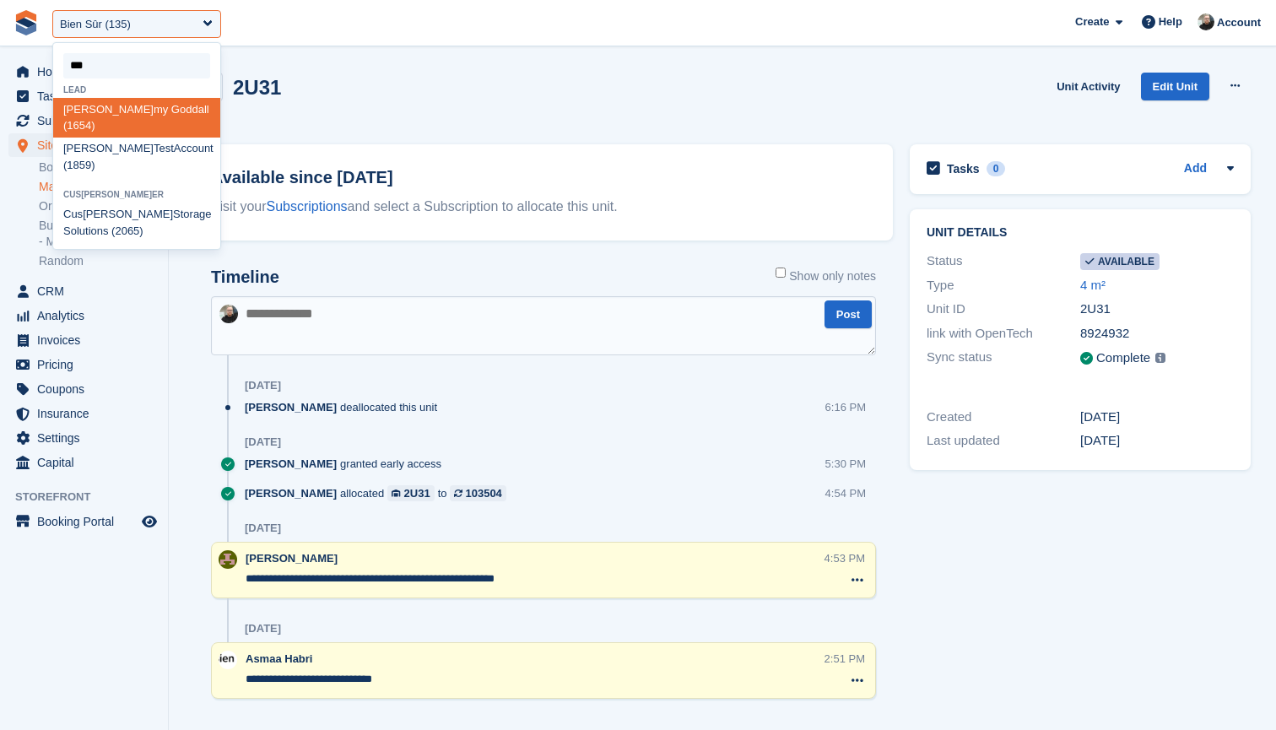
scroll to position [0, 0]
click at [93, 138] on div "Tom TestAccount (1859)" at bounding box center [136, 158] width 167 height 40
select select "****"
